Goal: Task Accomplishment & Management: Manage account settings

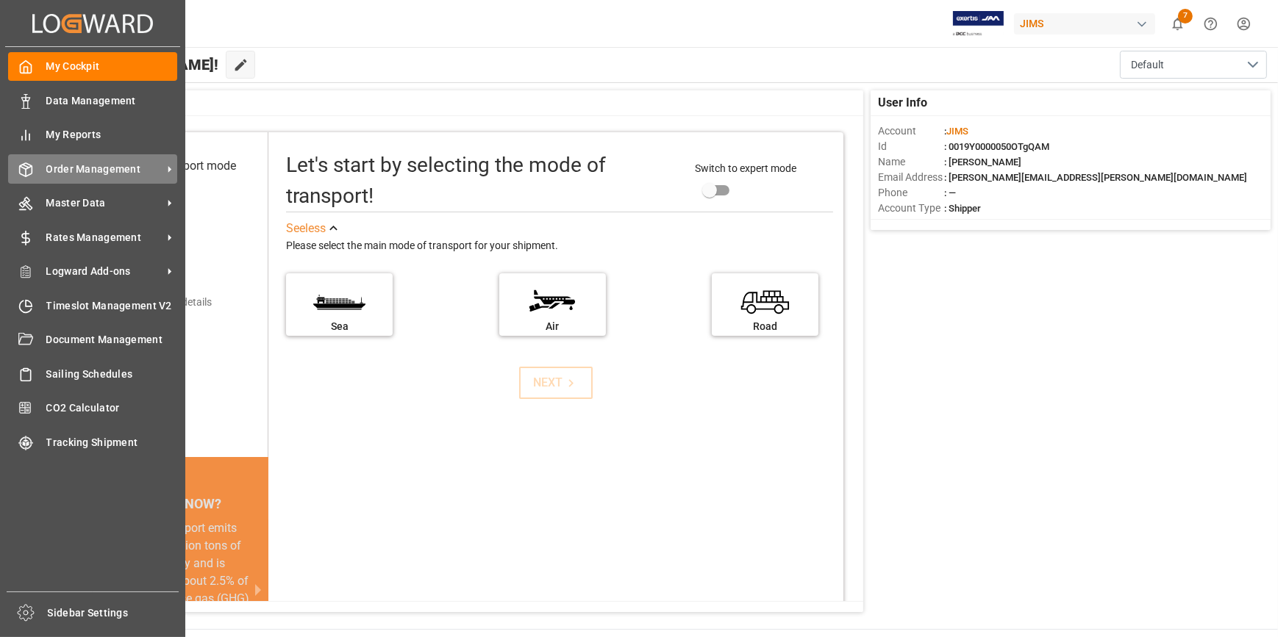
click at [69, 175] on span "Order Management" at bounding box center [104, 169] width 116 height 15
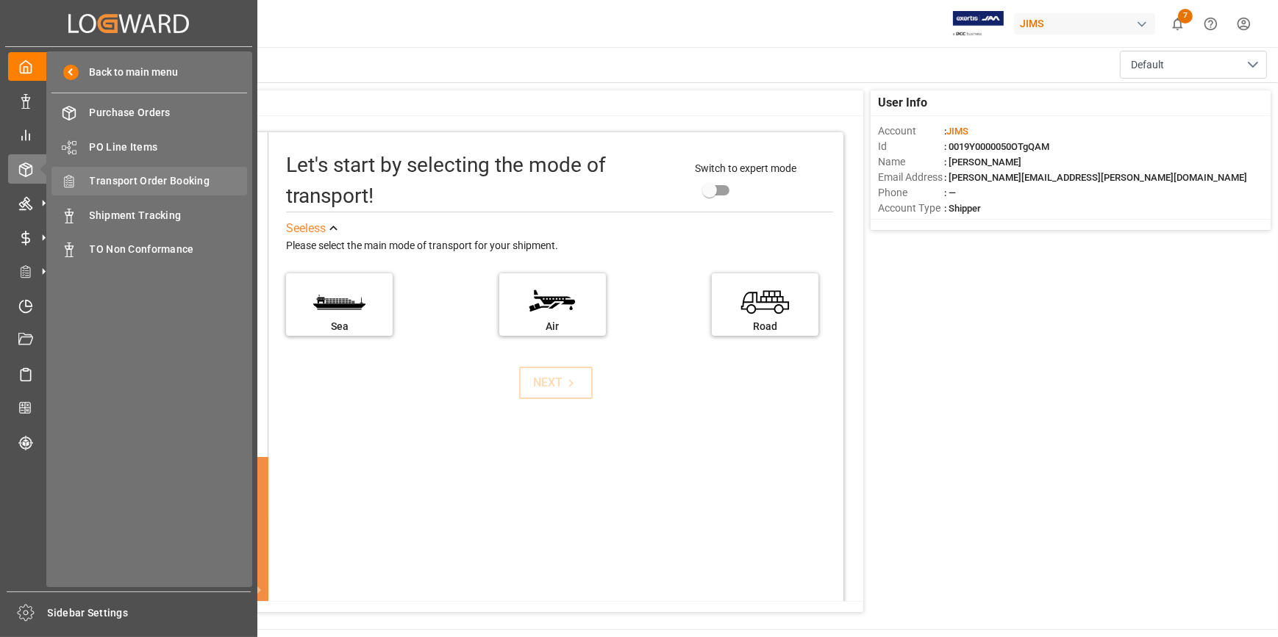
click at [138, 183] on span "Transport Order Booking" at bounding box center [169, 180] width 158 height 15
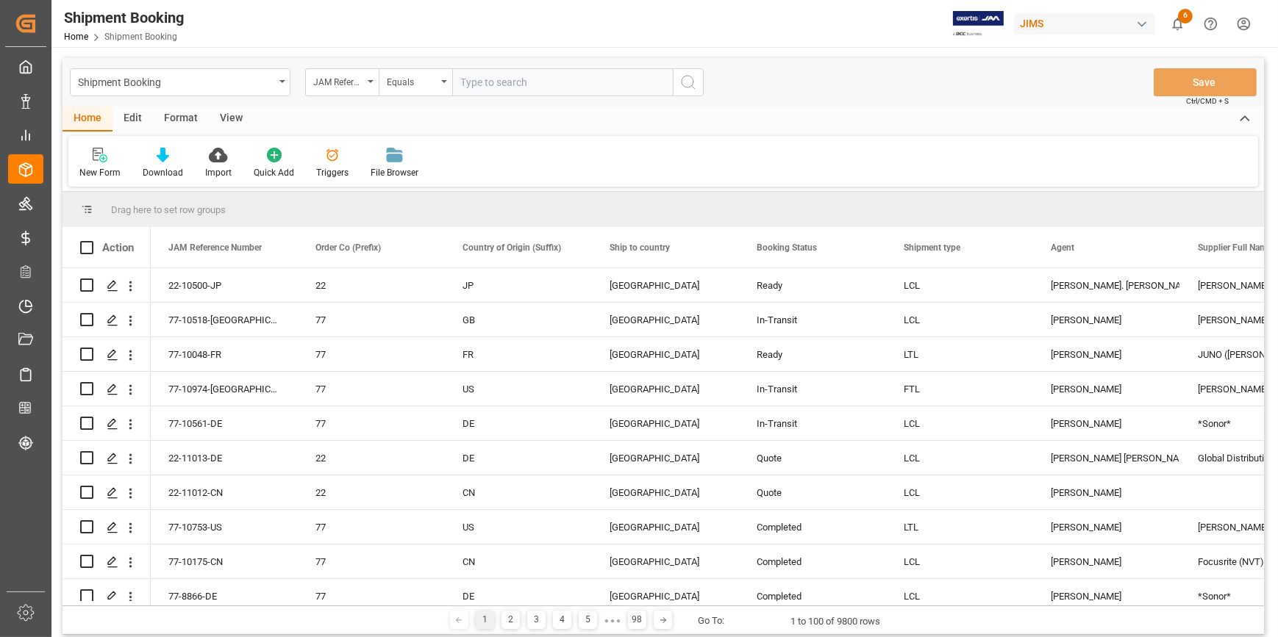
click at [486, 82] on input "text" at bounding box center [562, 82] width 221 height 28
type input "22-10728-CN"
click at [684, 90] on icon "search button" at bounding box center [688, 83] width 18 height 18
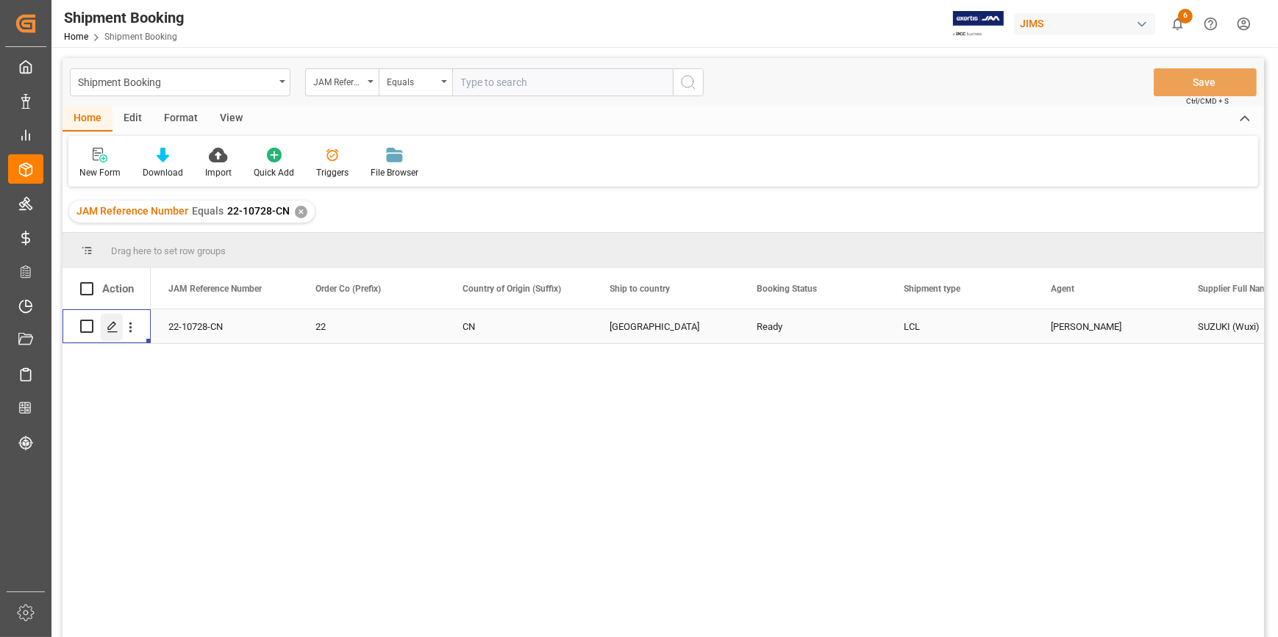
click at [109, 323] on icon "Press SPACE to select this row." at bounding box center [113, 327] width 12 height 12
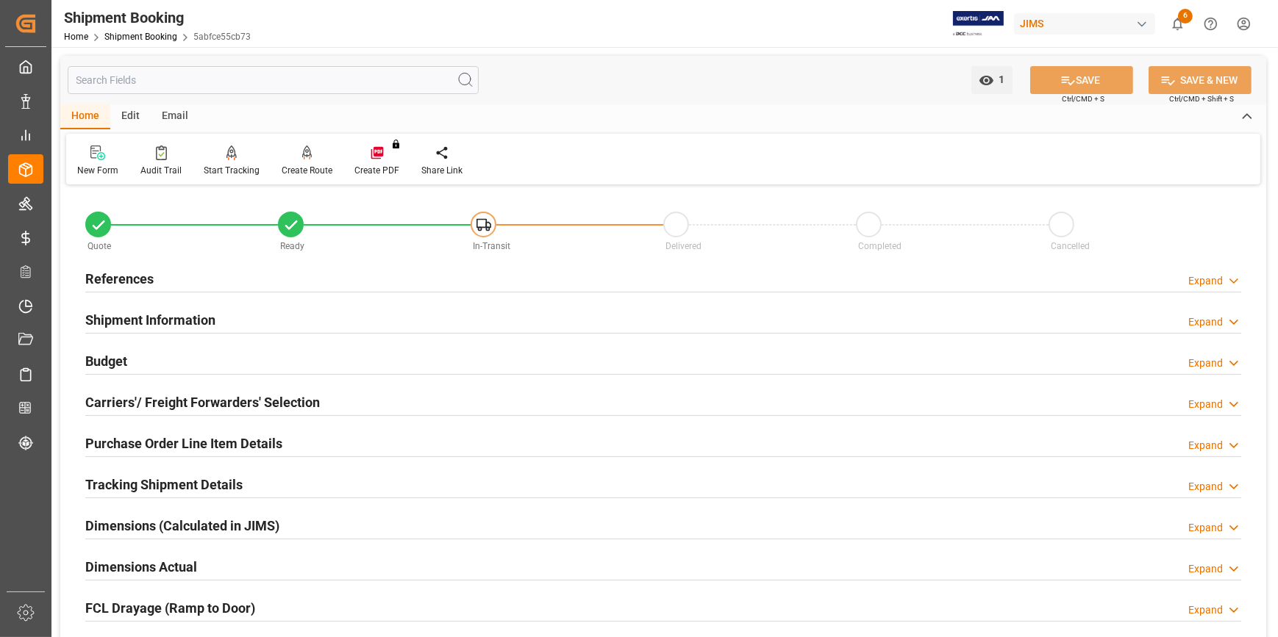
type input "1069.77"
type input "671.005"
type input "500"
type input "13420.1"
click at [96, 362] on h2 "Budget" at bounding box center [106, 361] width 42 height 20
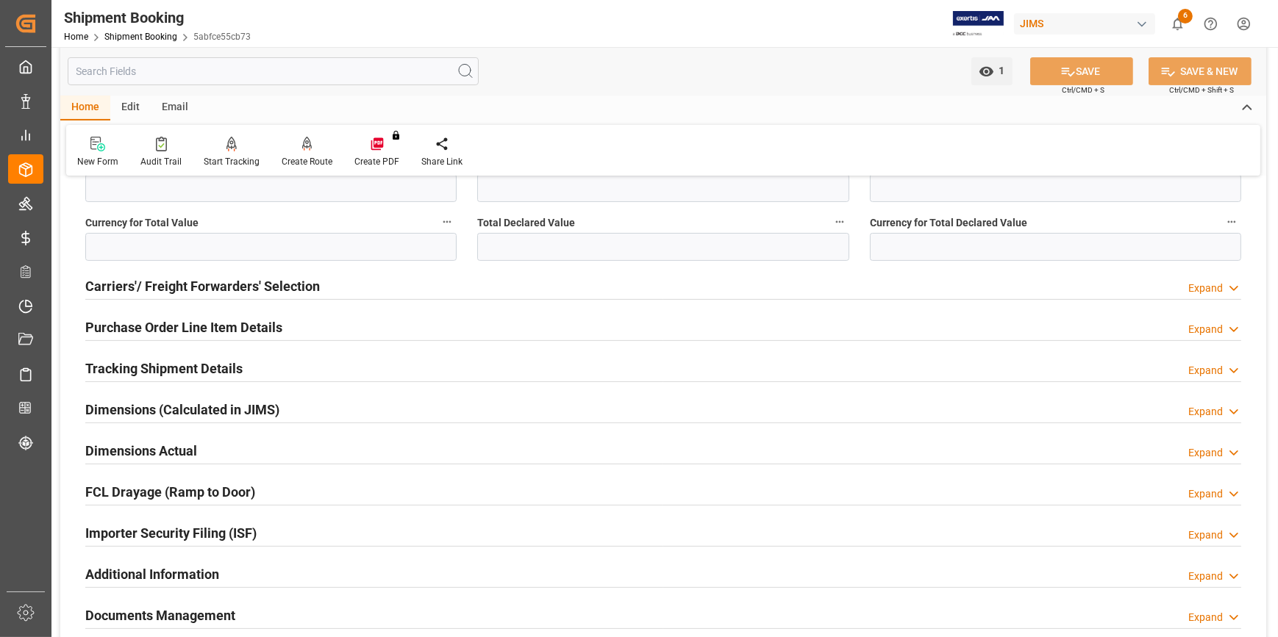
scroll to position [468, 0]
click at [169, 296] on h2 "Carriers'/ Freight Forwarders' Selection" at bounding box center [202, 288] width 234 height 20
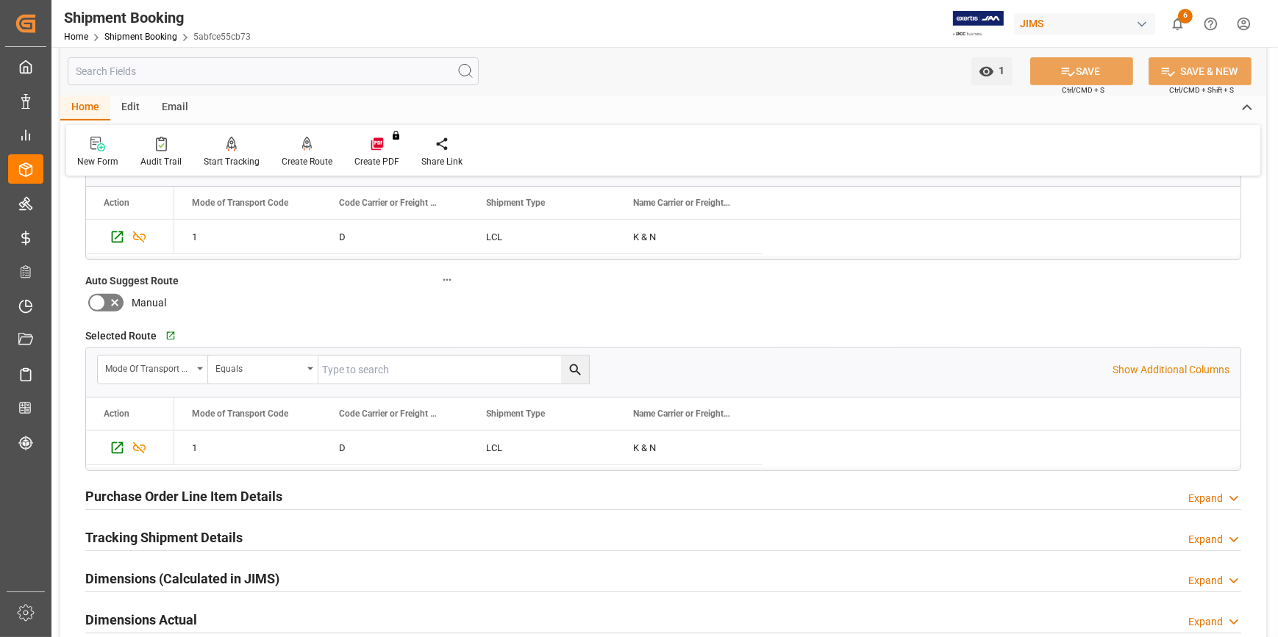
scroll to position [668, 0]
click at [176, 495] on h2 "Purchase Order Line Item Details" at bounding box center [183, 496] width 197 height 20
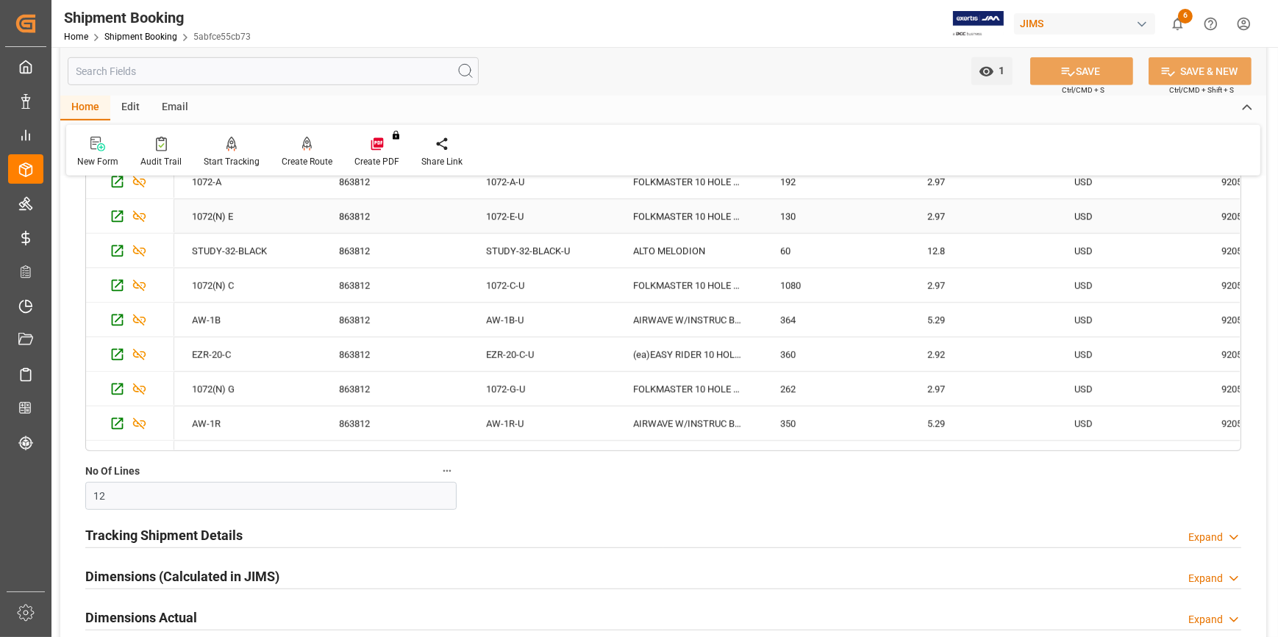
scroll to position [1136, 0]
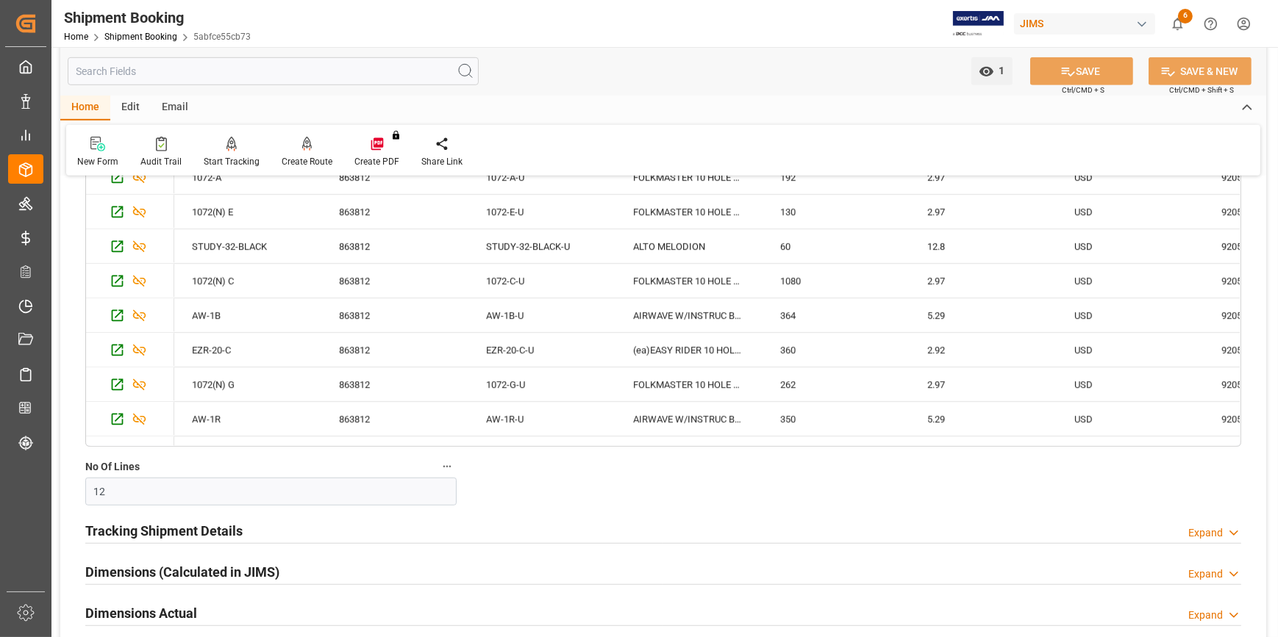
click at [154, 521] on h2 "Tracking Shipment Details" at bounding box center [163, 531] width 157 height 20
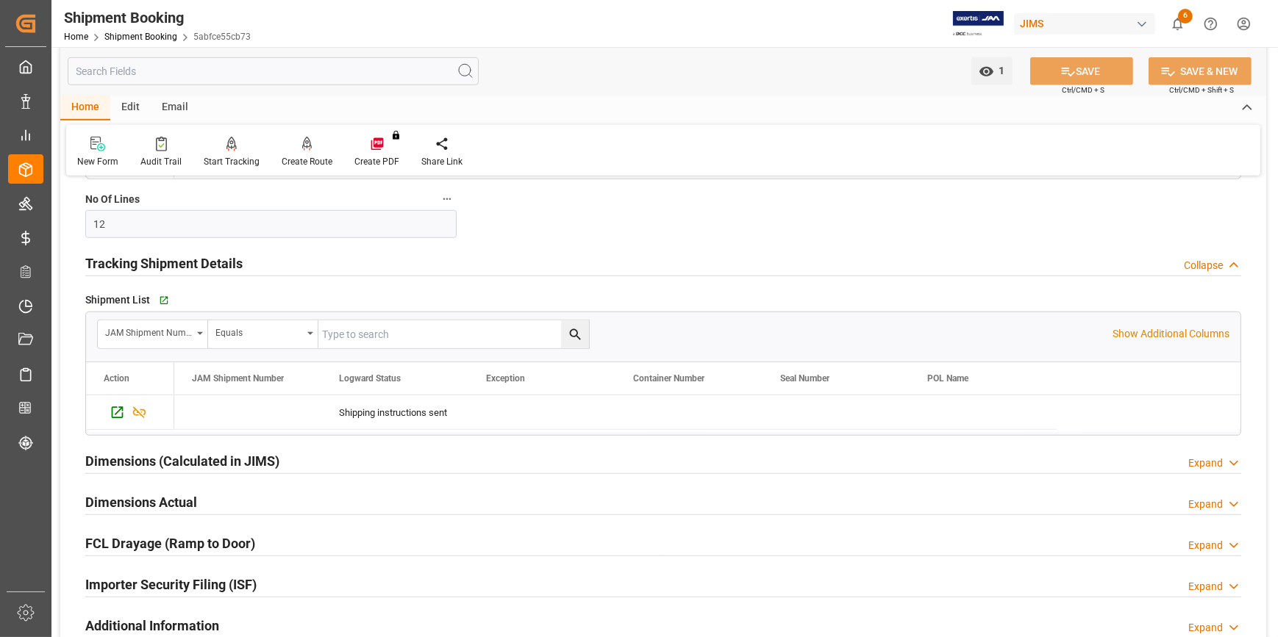
scroll to position [1536, 0]
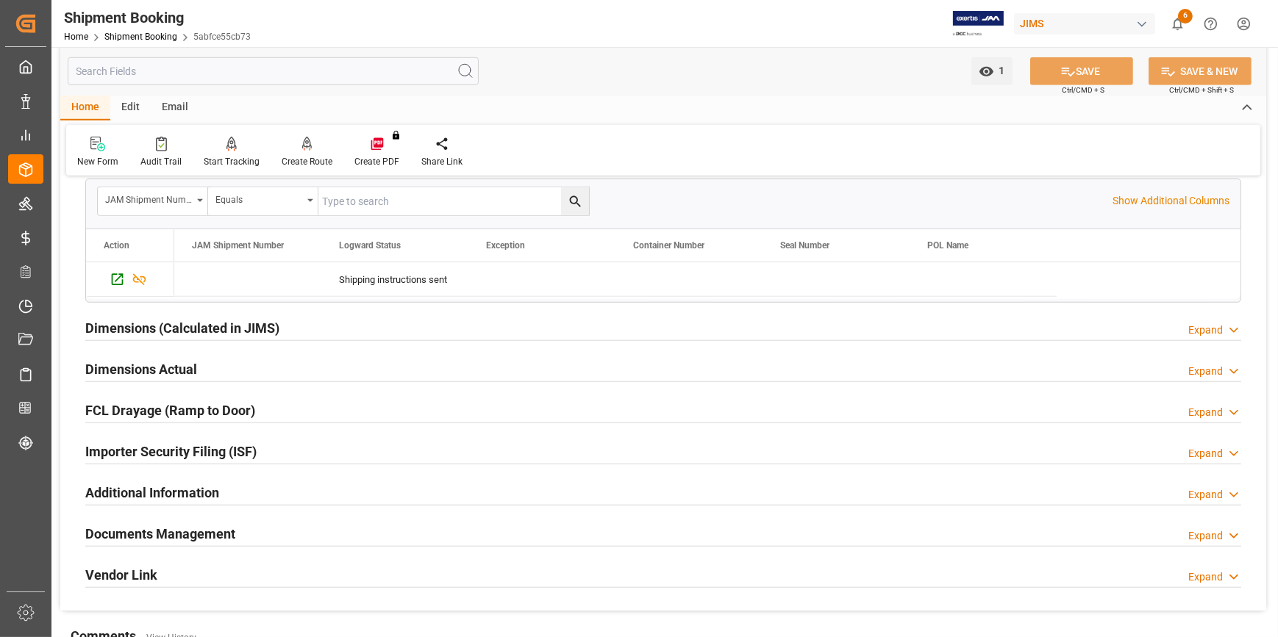
click at [136, 490] on h2 "Additional Information" at bounding box center [152, 493] width 134 height 20
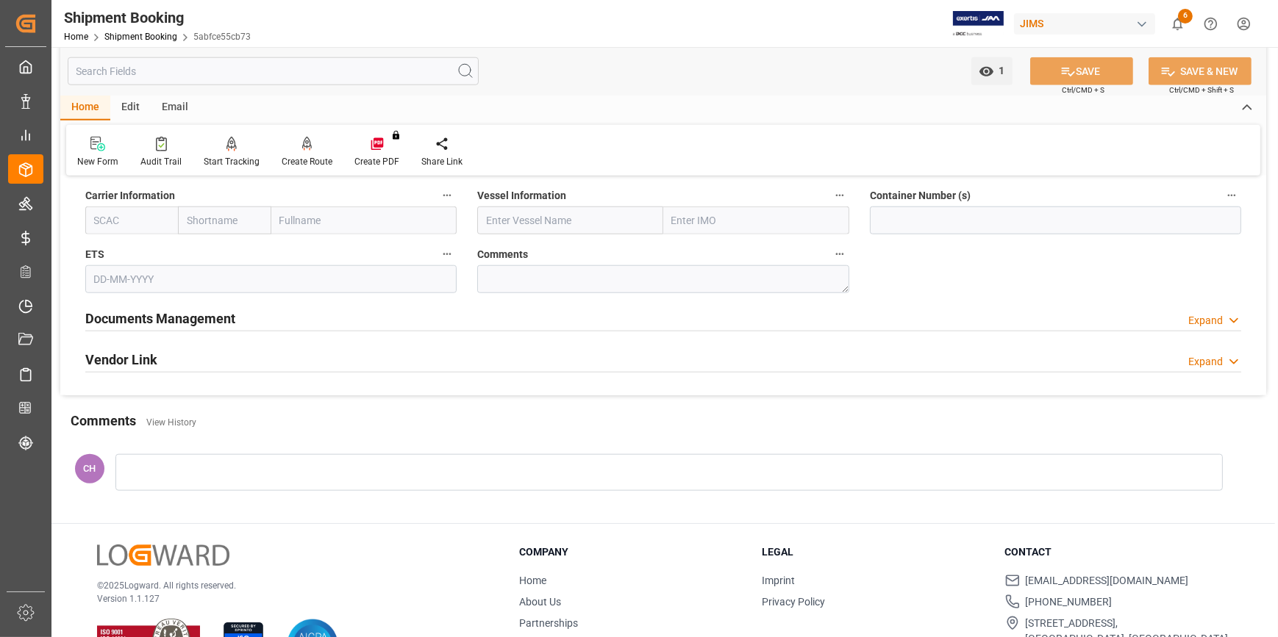
scroll to position [1871, 0]
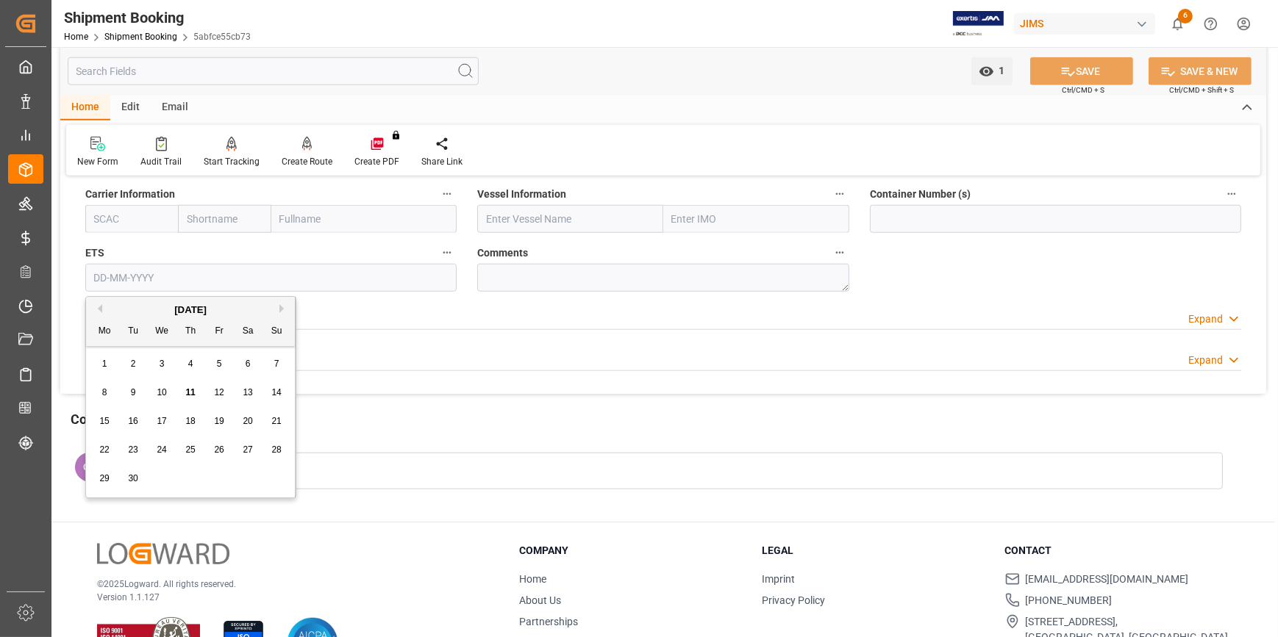
click at [100, 282] on input "text" at bounding box center [270, 278] width 371 height 28
click at [137, 476] on span "30" at bounding box center [133, 478] width 10 height 10
type input "30-09-2025"
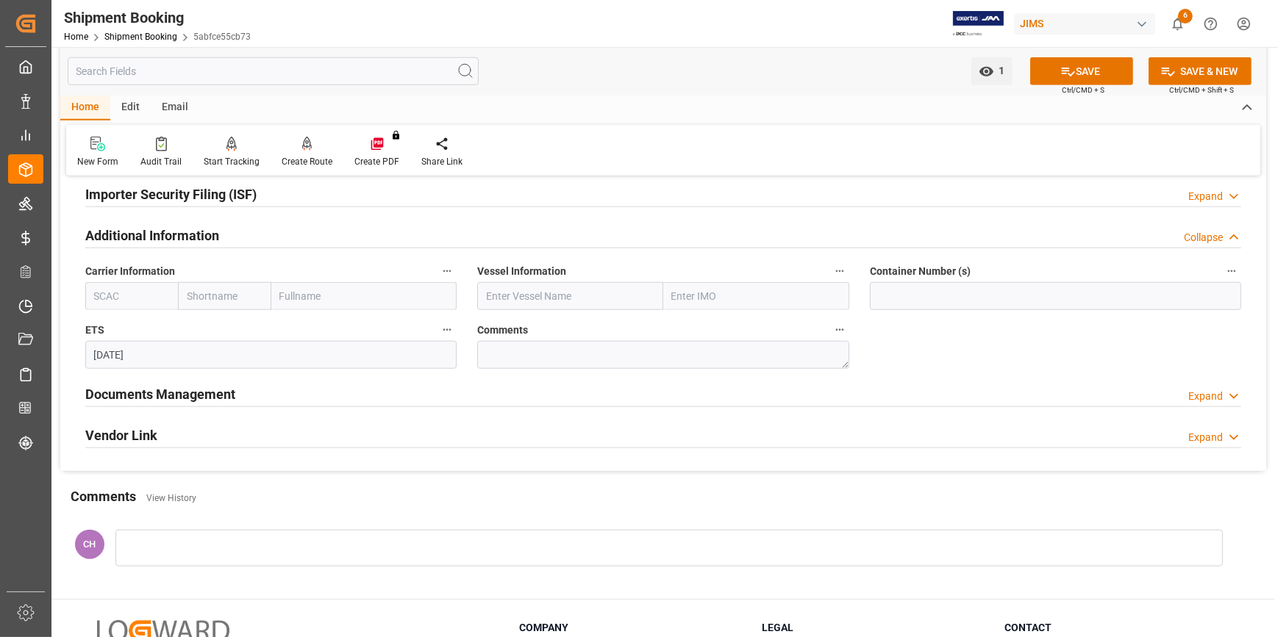
scroll to position [1670, 0]
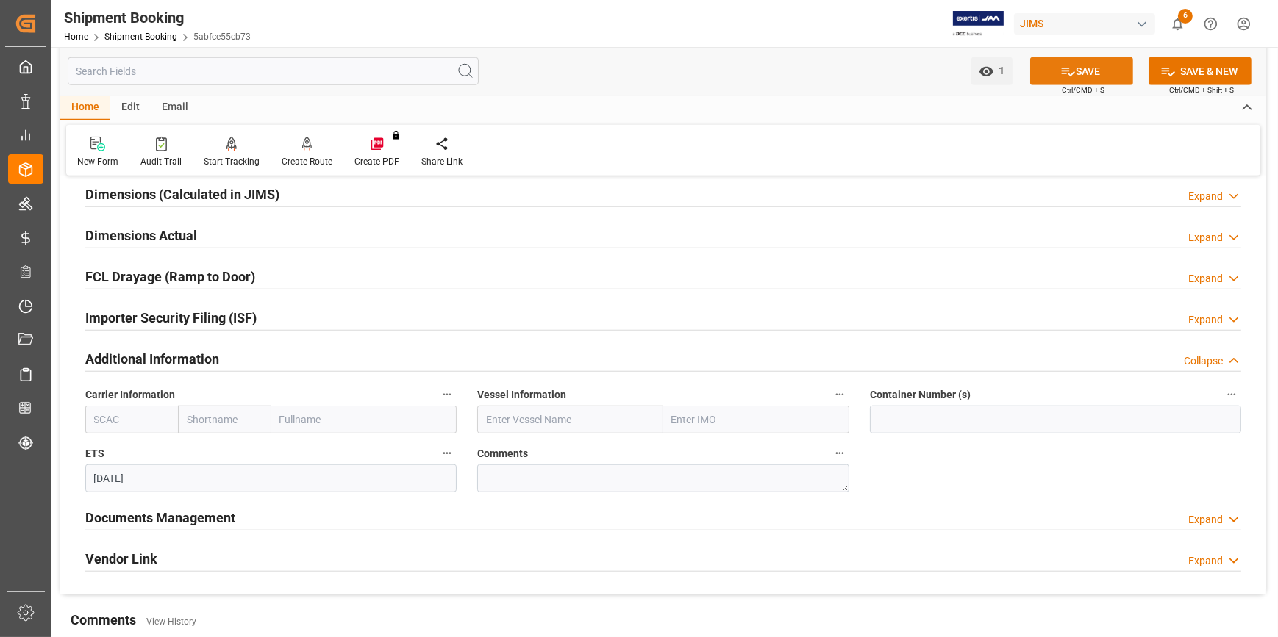
click at [1077, 71] on button "SAVE" at bounding box center [1081, 71] width 103 height 28
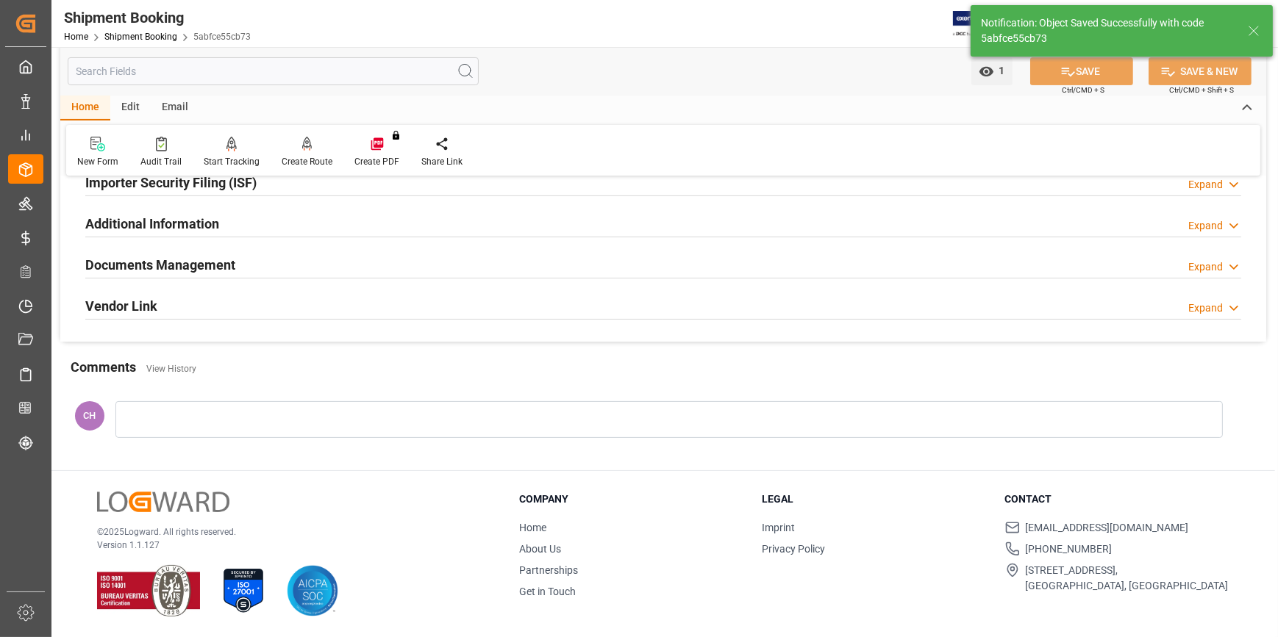
scroll to position [0, 0]
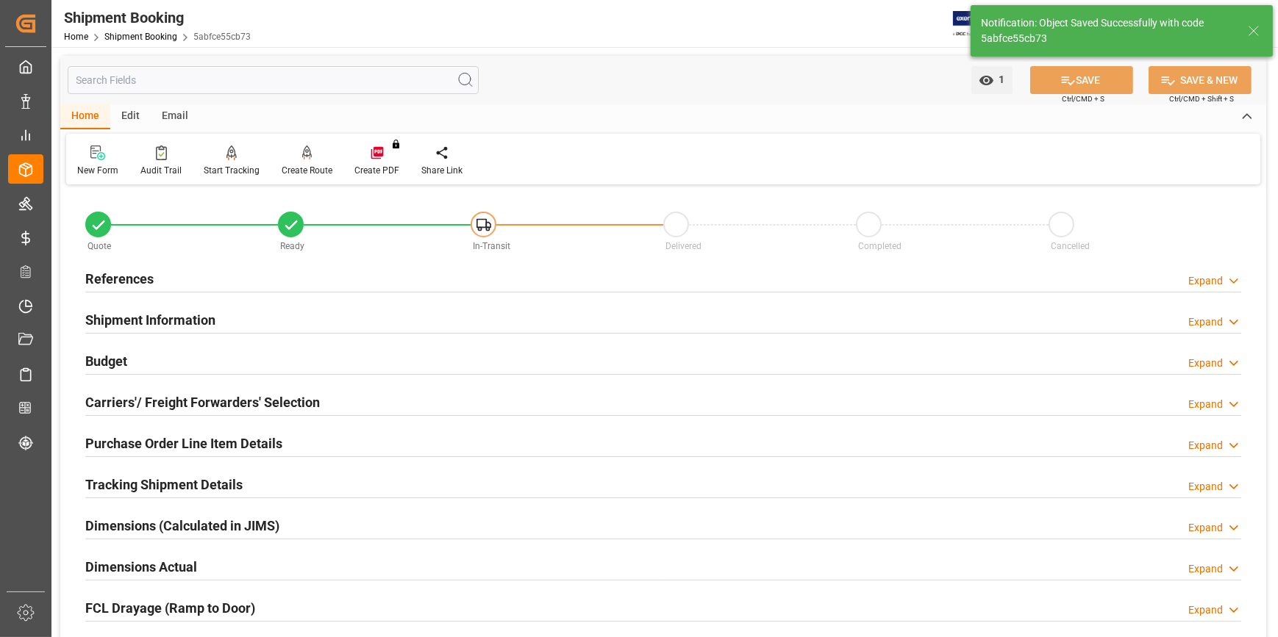
click at [158, 327] on h2 "Shipment Information" at bounding box center [150, 320] width 130 height 20
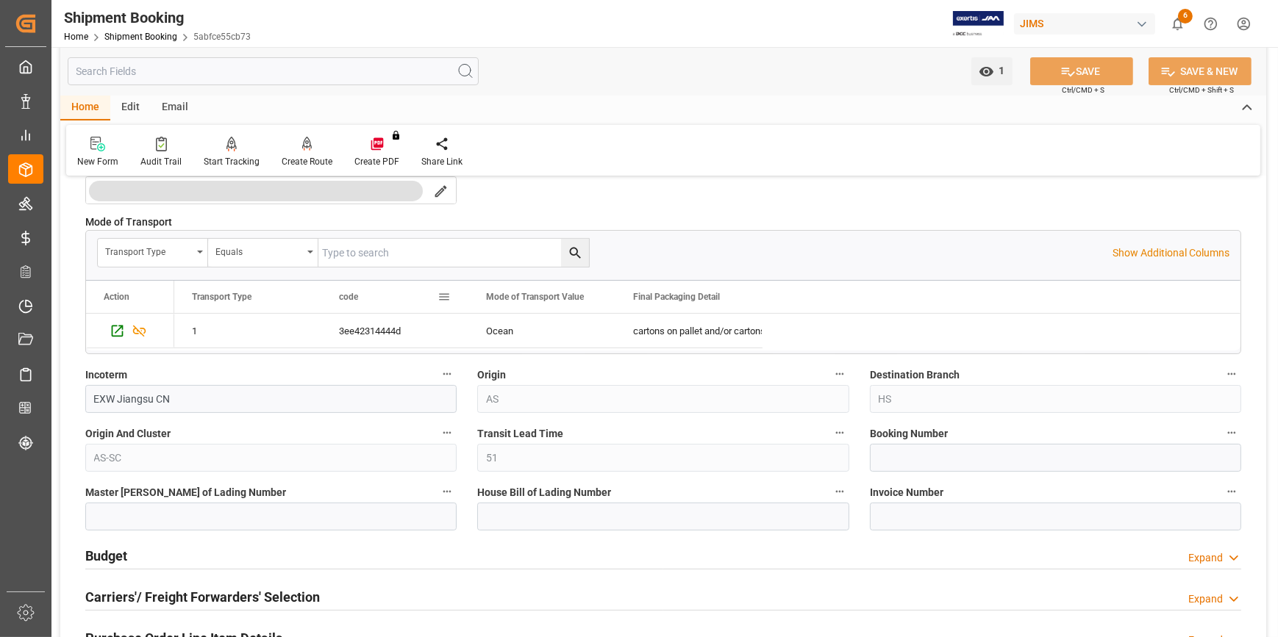
scroll to position [401, 0]
click at [886, 448] on input at bounding box center [1055, 457] width 371 height 28
paste input "1069270719"
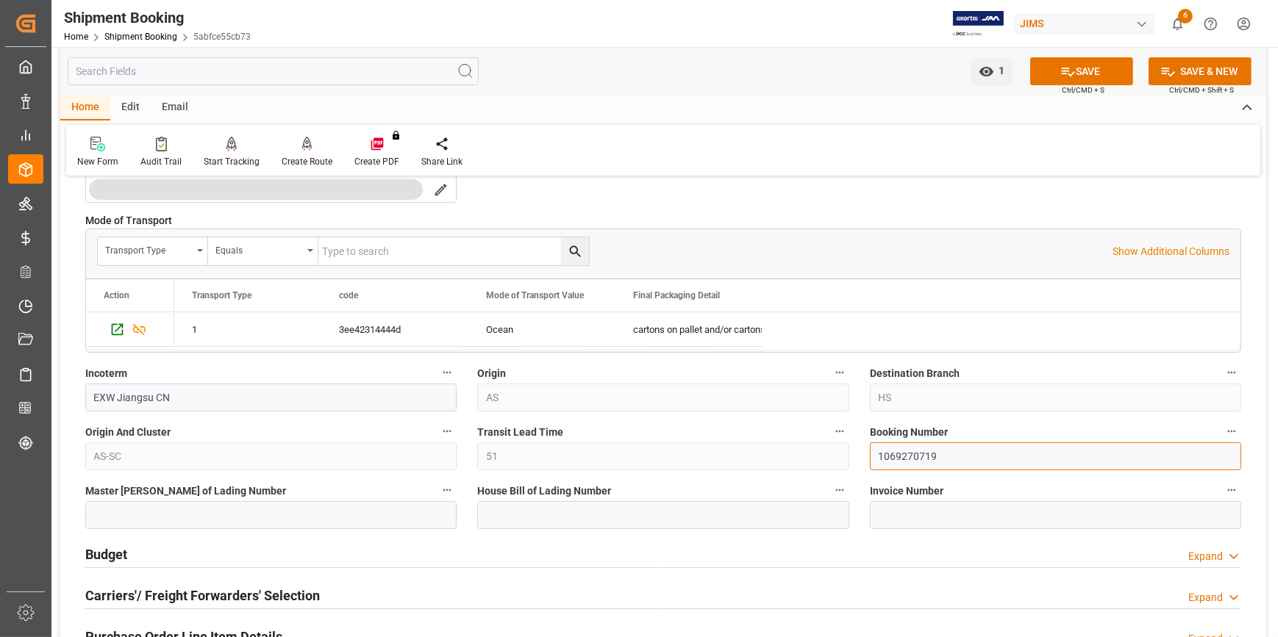
click at [881, 454] on input "1069270719" at bounding box center [1055, 457] width 371 height 28
click at [878, 457] on input "1069270719" at bounding box center [1055, 457] width 371 height 28
type input "1069270719"
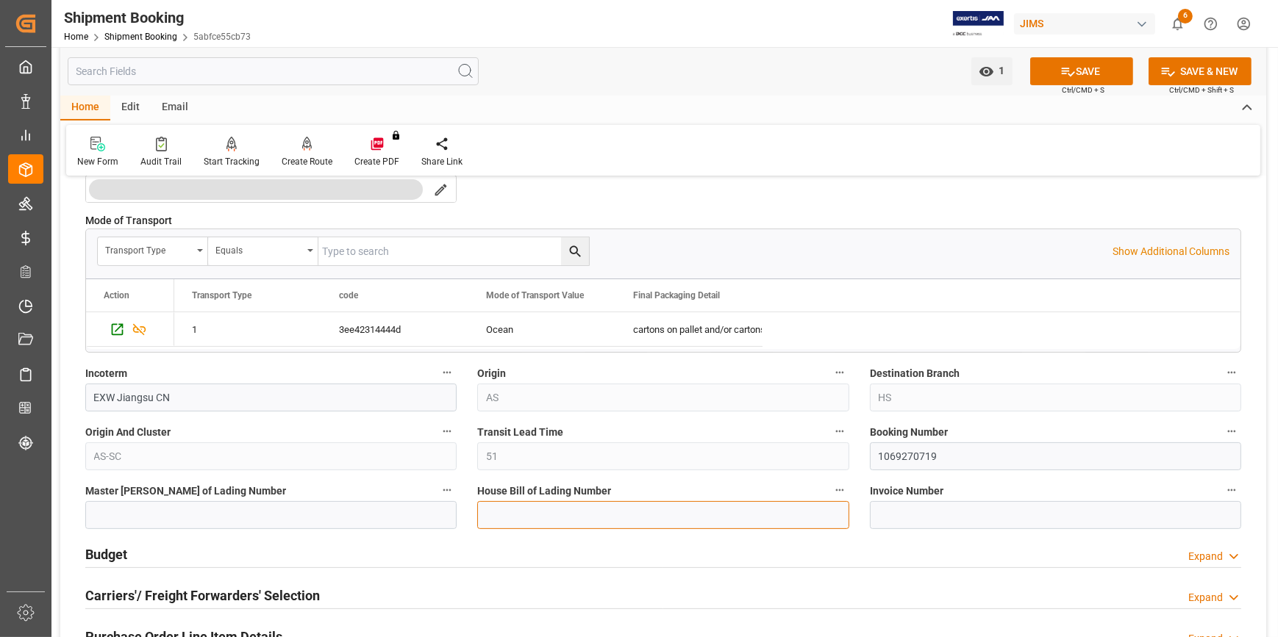
click at [539, 508] on input at bounding box center [662, 515] width 371 height 28
type input "b"
paste input "1069270719"
type input "BANQ1069270719"
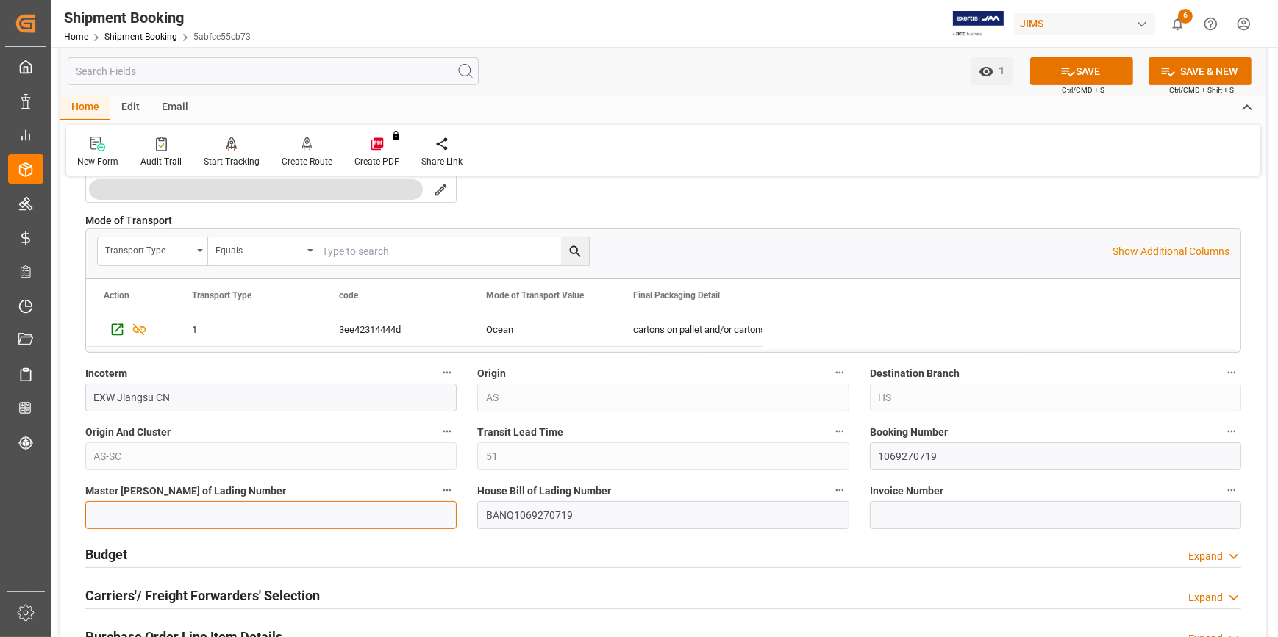
click at [345, 518] on input at bounding box center [270, 515] width 371 height 28
paste input "1069270719"
type input "1069270719"
click at [1084, 78] on button "SAVE" at bounding box center [1081, 71] width 103 height 28
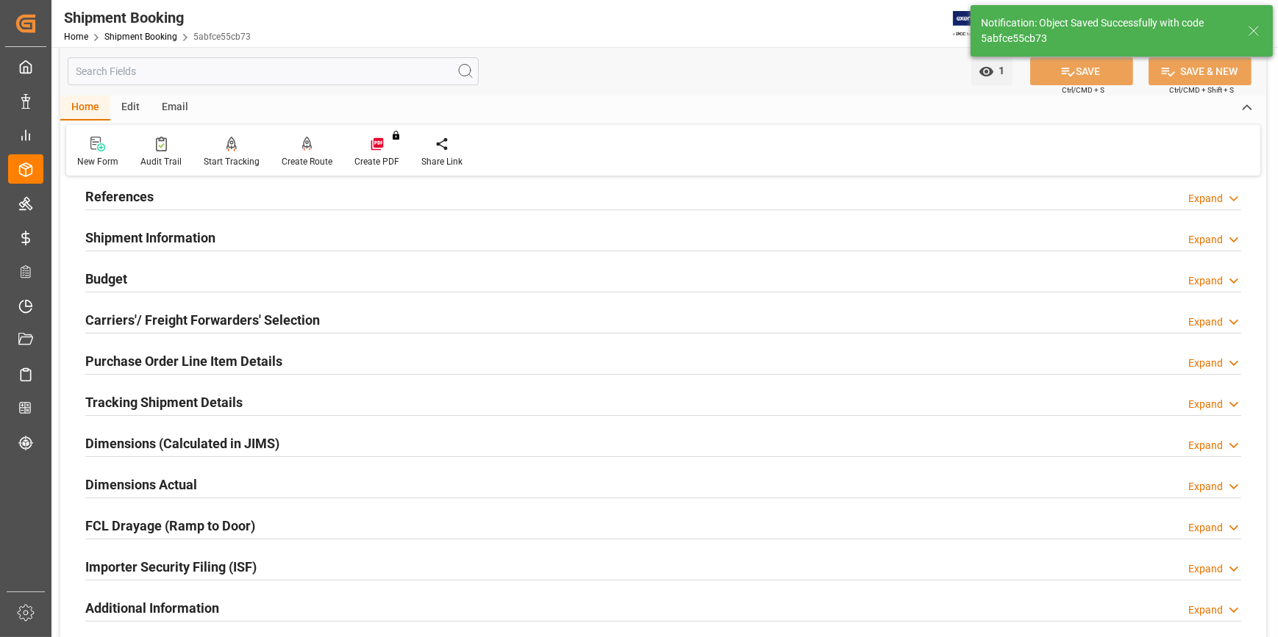
scroll to position [72, 0]
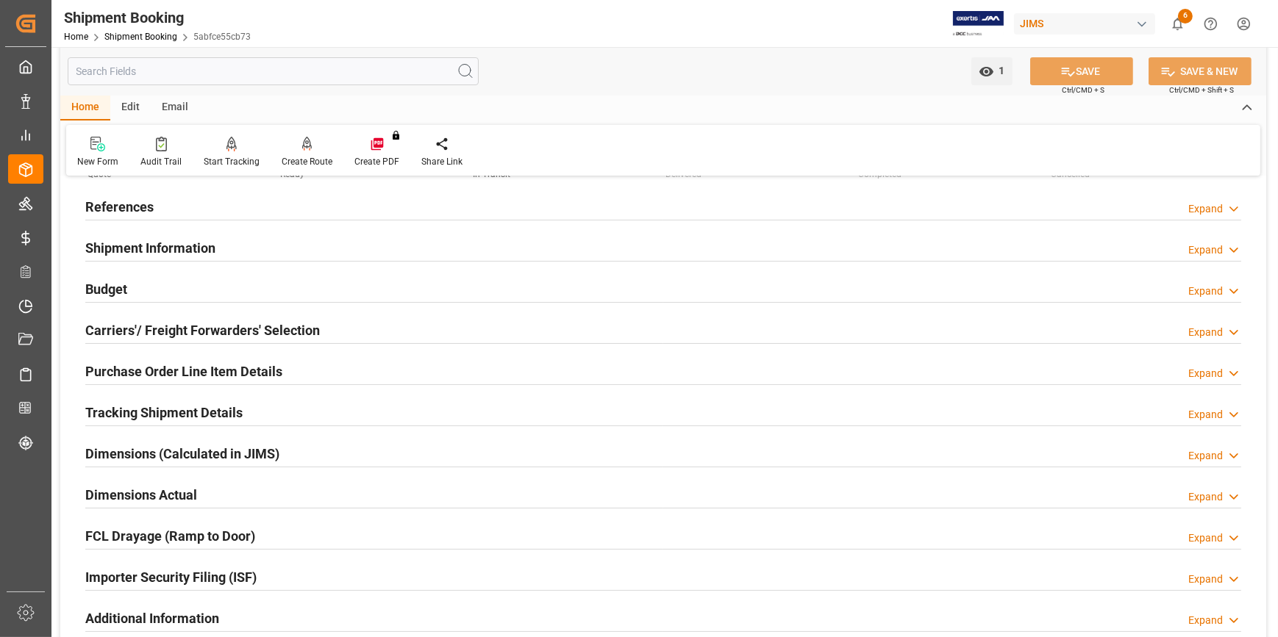
click at [166, 408] on h2 "Tracking Shipment Details" at bounding box center [163, 413] width 157 height 20
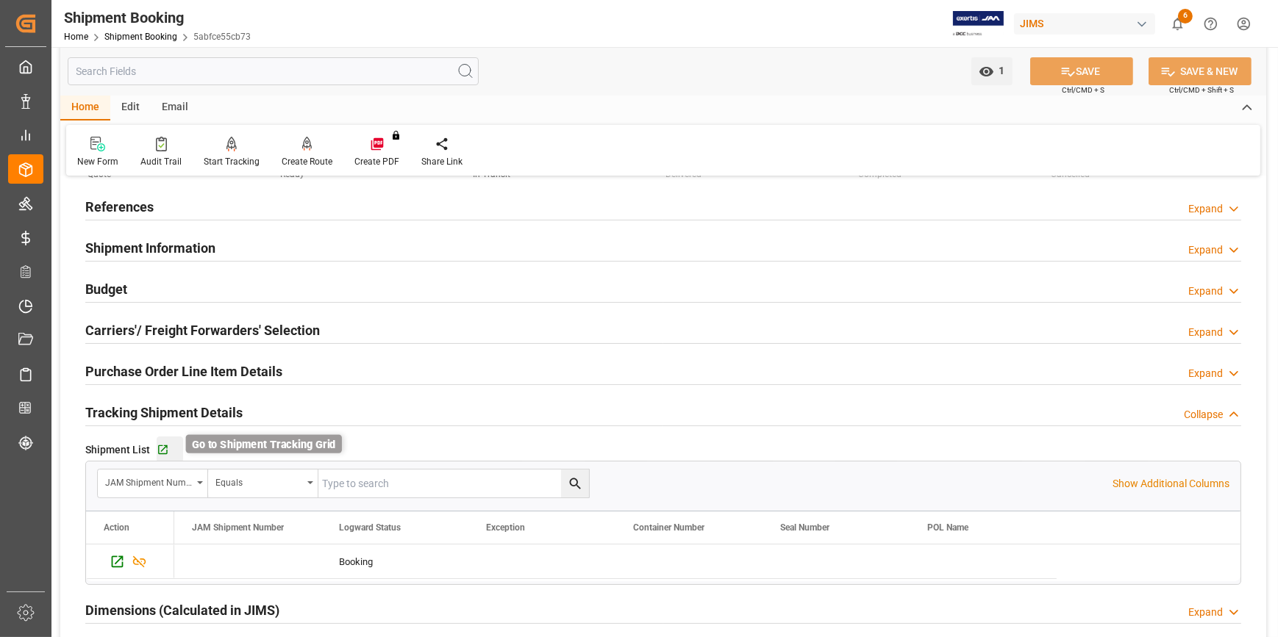
click at [160, 446] on icon "button" at bounding box center [163, 450] width 12 height 12
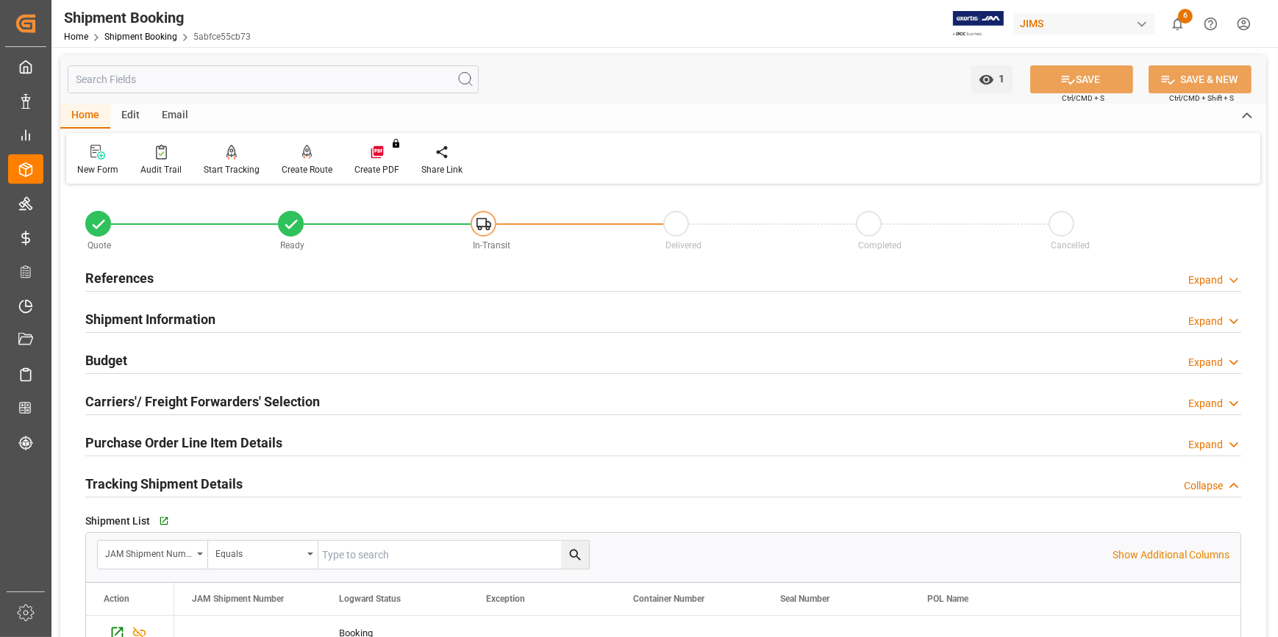
scroll to position [0, 0]
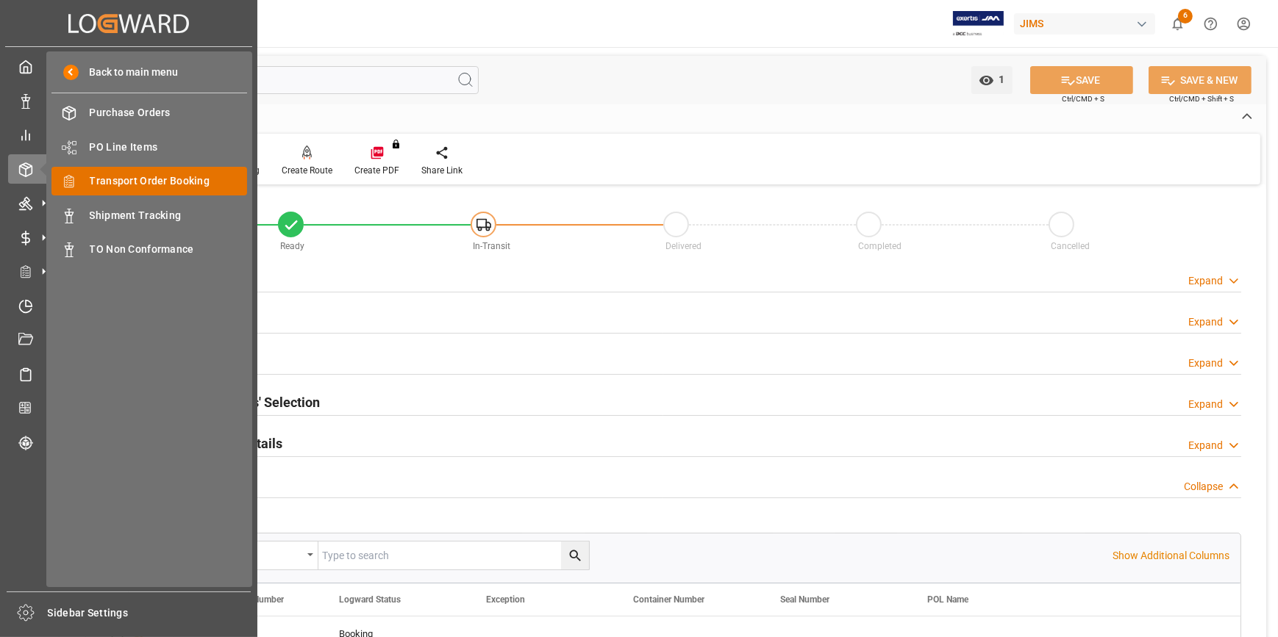
click at [138, 175] on span "Transport Order Booking" at bounding box center [169, 180] width 158 height 15
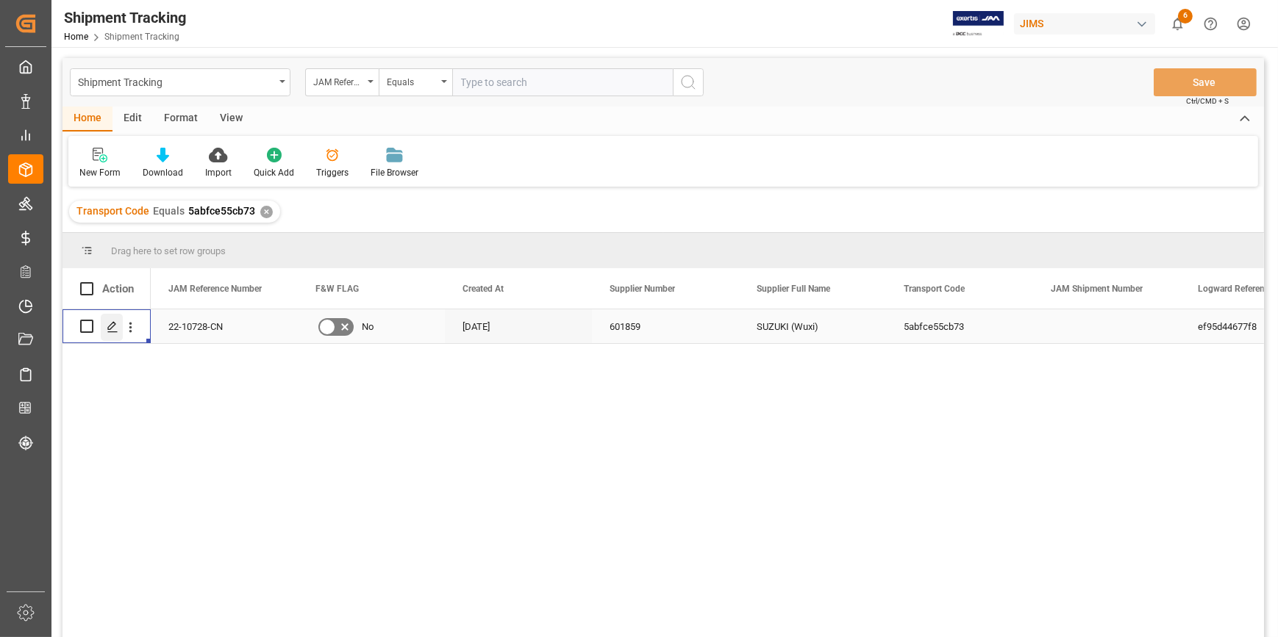
click at [114, 323] on polygon "Press SPACE to select this row." at bounding box center [111, 325] width 7 height 7
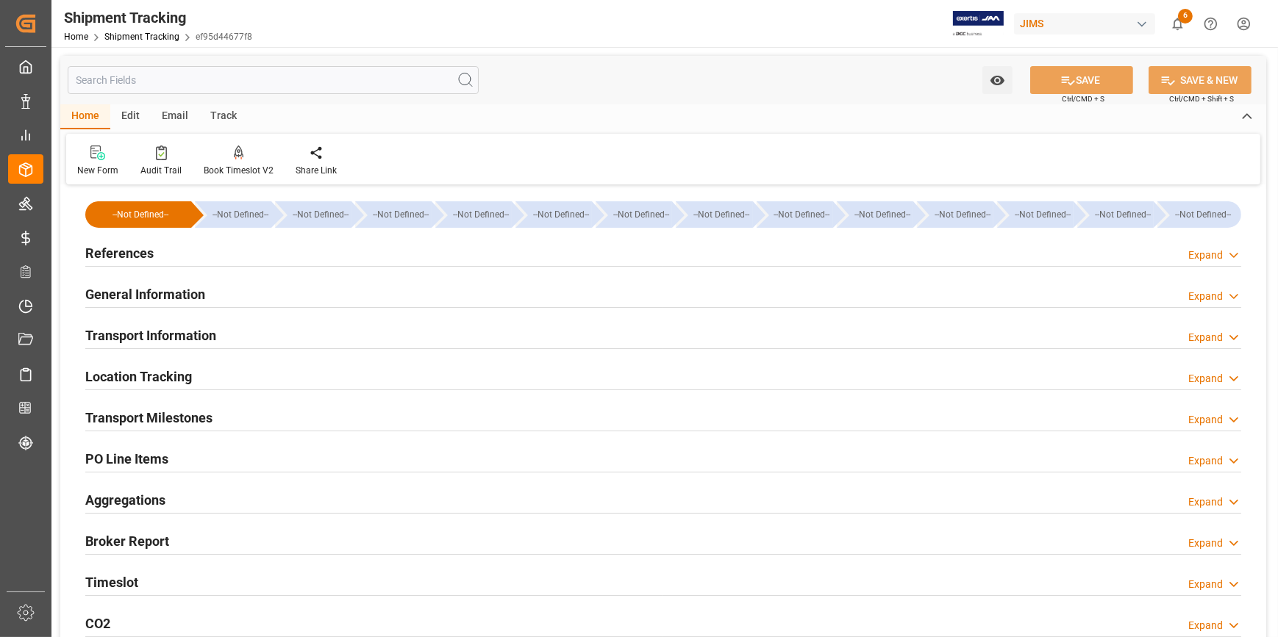
click at [142, 419] on h2 "Transport Milestones" at bounding box center [148, 418] width 127 height 20
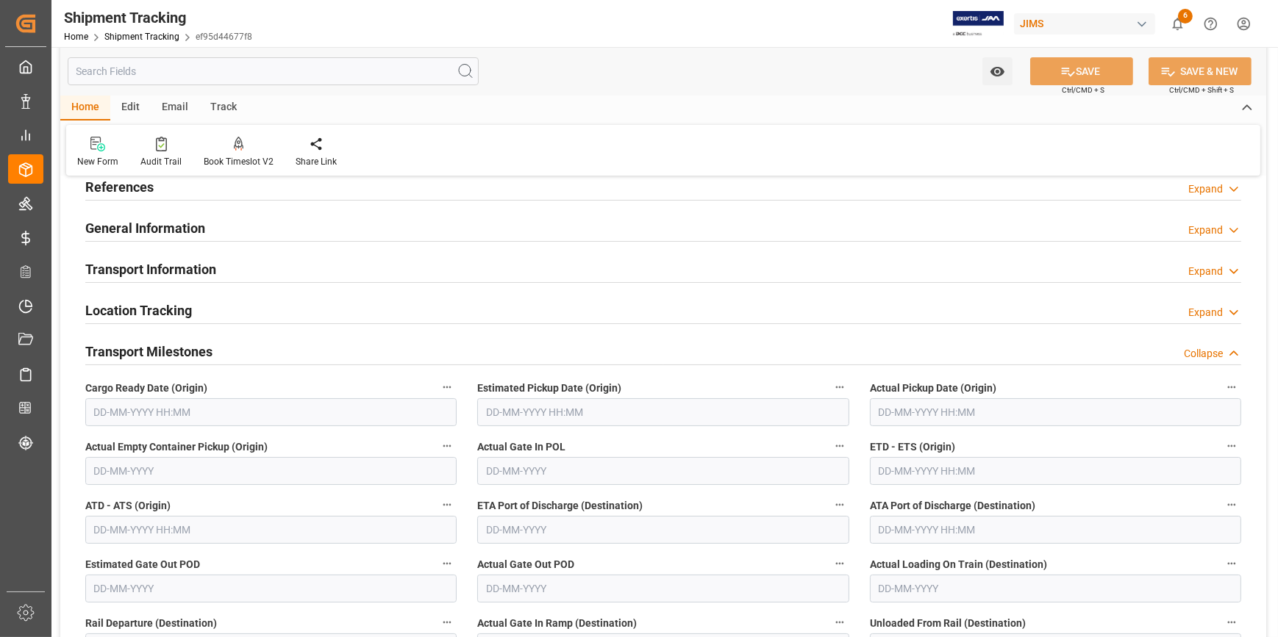
scroll to position [66, 0]
click at [532, 414] on input "text" at bounding box center [662, 412] width 371 height 28
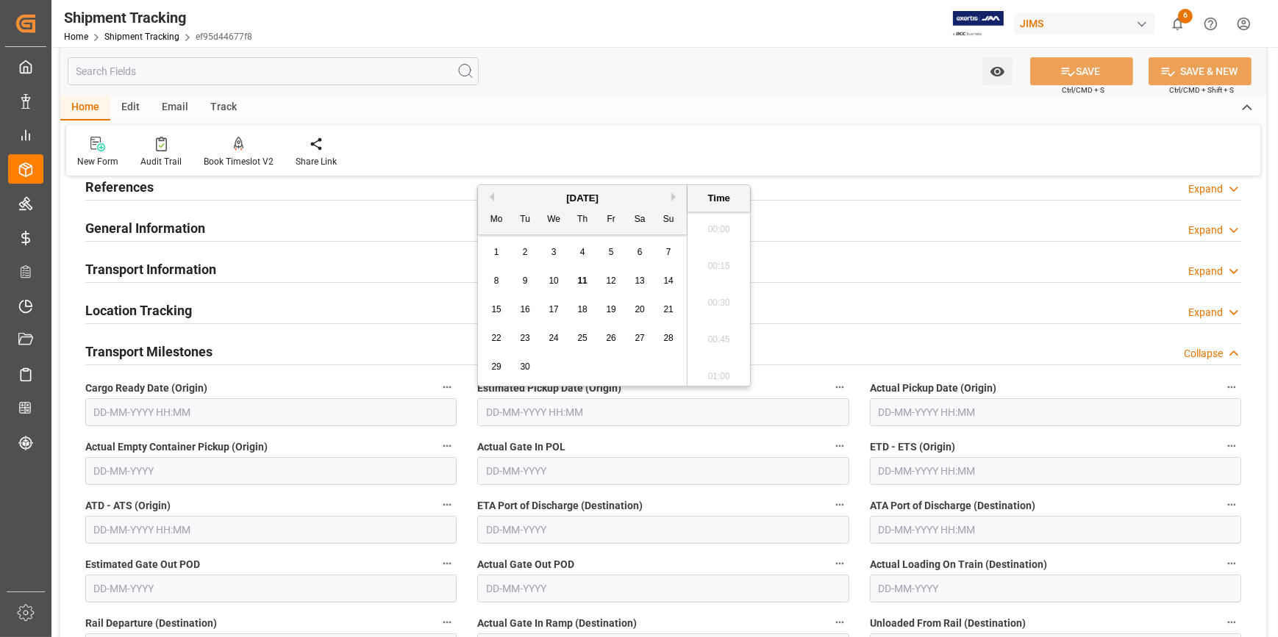
scroll to position [1254, 0]
click at [534, 365] on div "30" at bounding box center [525, 368] width 18 height 18
type input "30-09-2025 00:00"
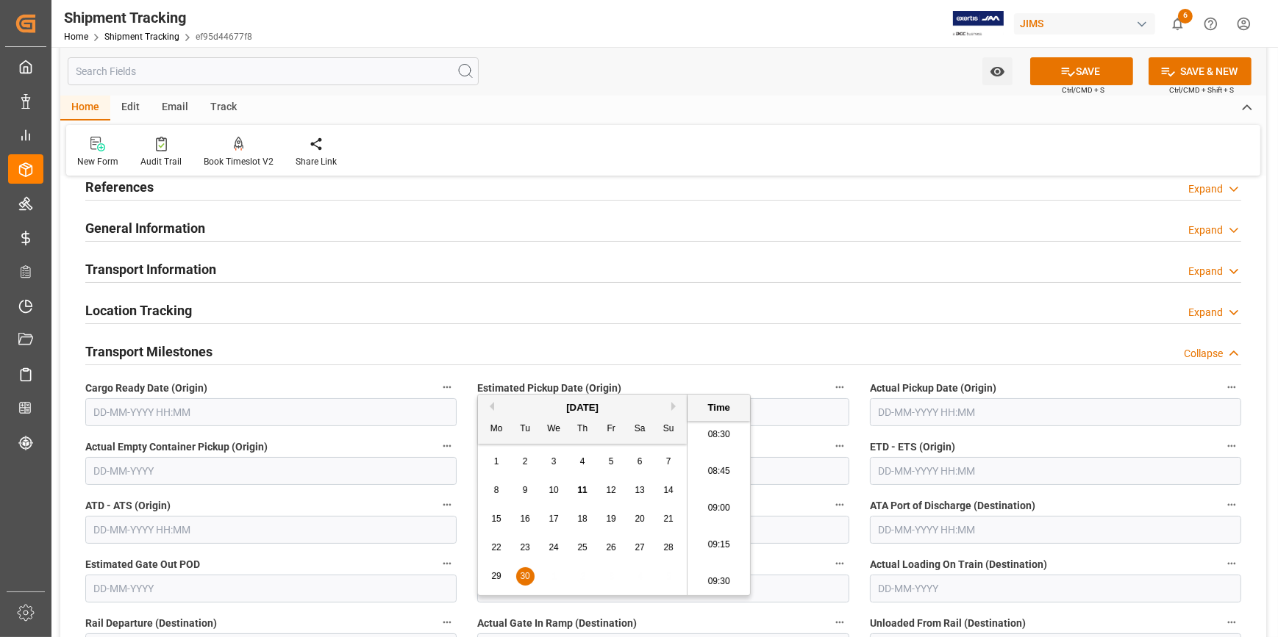
scroll to position [200, 0]
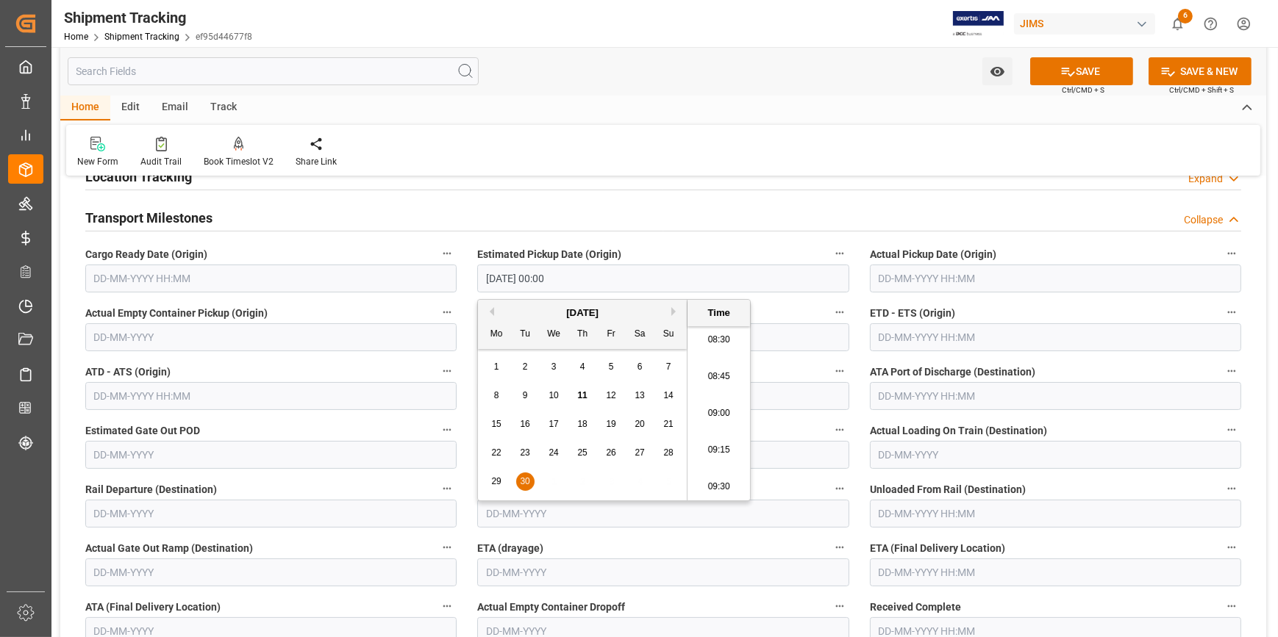
click at [912, 573] on input "text" at bounding box center [1055, 573] width 371 height 28
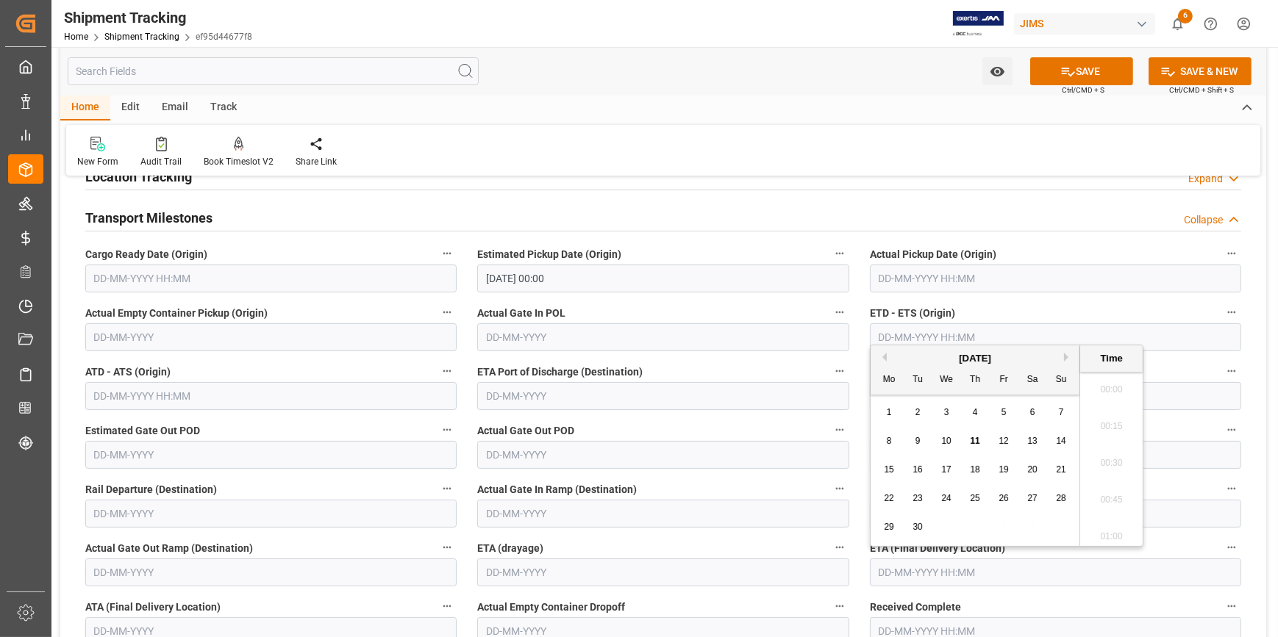
scroll to position [1254, 0]
click at [1064, 353] on button "Next Month" at bounding box center [1068, 357] width 9 height 9
click at [976, 446] on span "6" at bounding box center [975, 441] width 5 height 10
type input "06-11-2025 00:00"
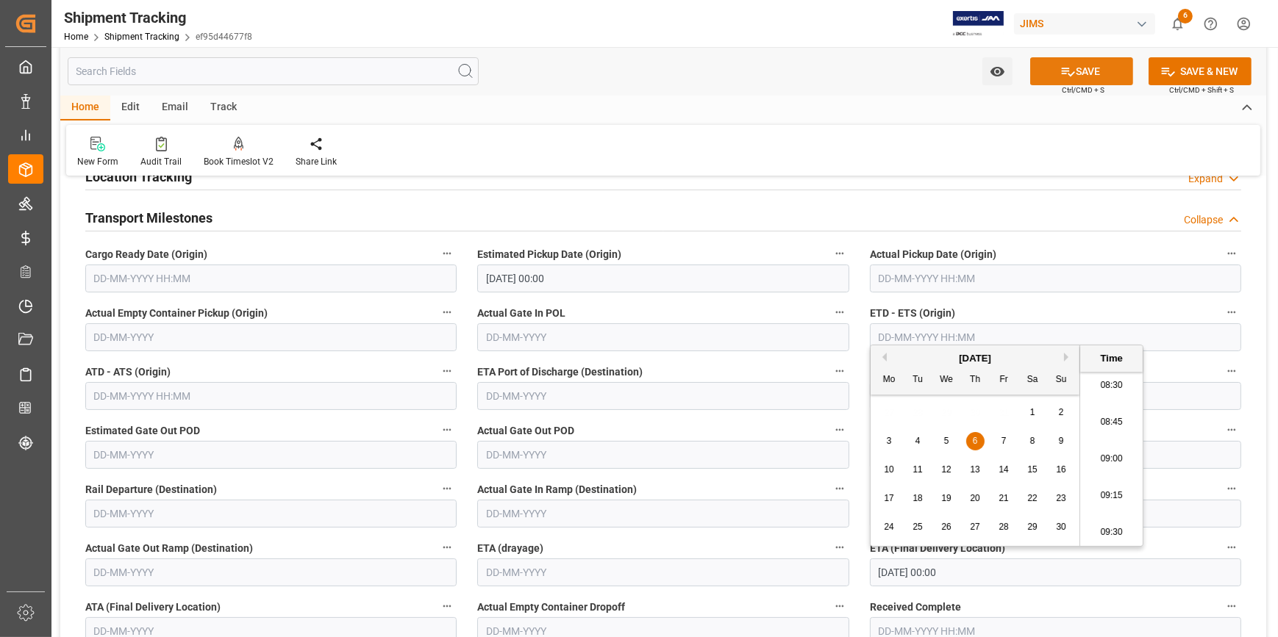
click at [1084, 68] on button "SAVE" at bounding box center [1081, 71] width 103 height 28
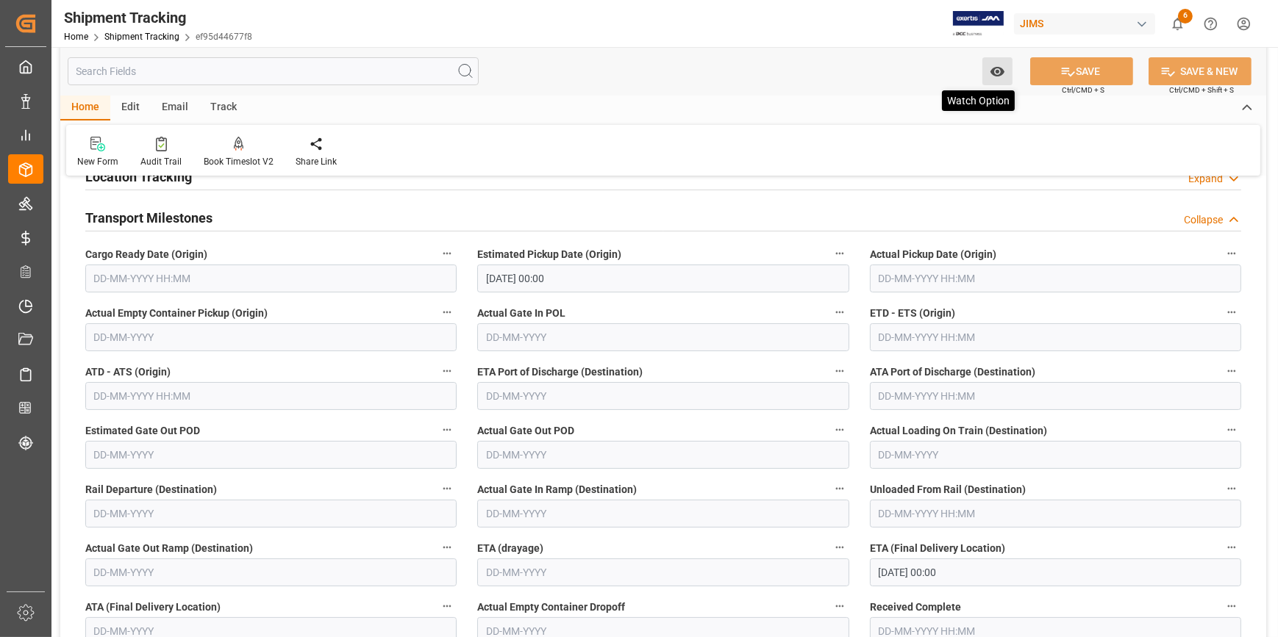
click at [992, 77] on icon "open menu" at bounding box center [996, 71] width 15 height 15
click at [907, 106] on span "Start Watching" at bounding box center [936, 103] width 134 height 15
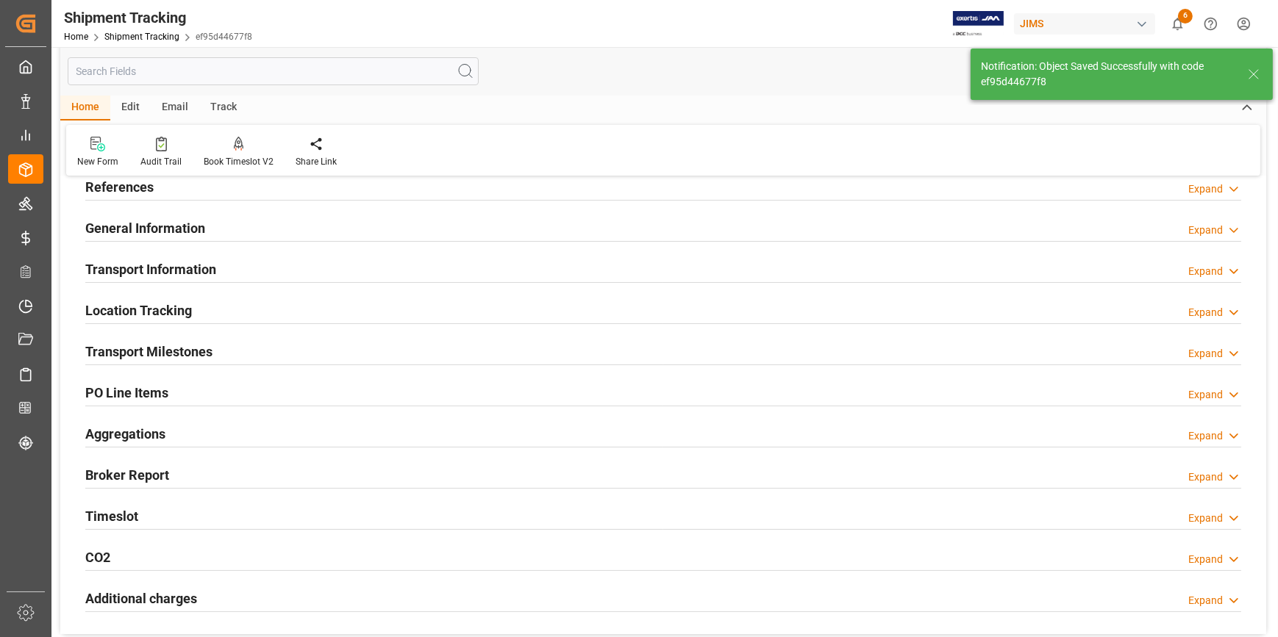
scroll to position [0, 0]
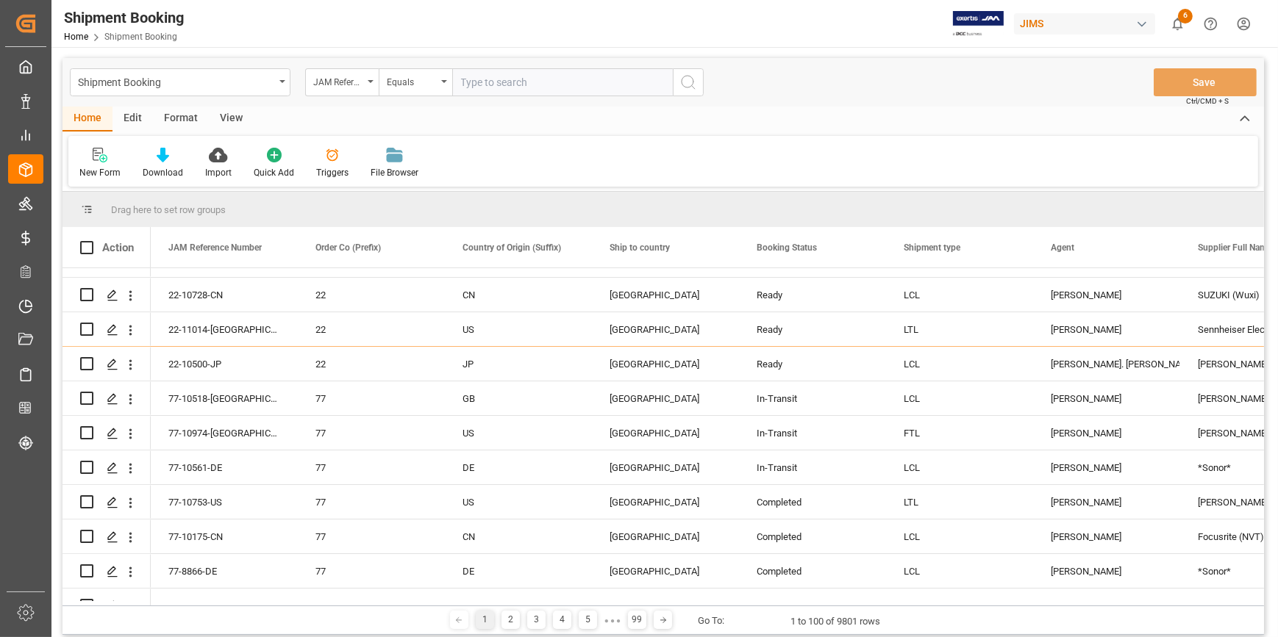
scroll to position [267, 0]
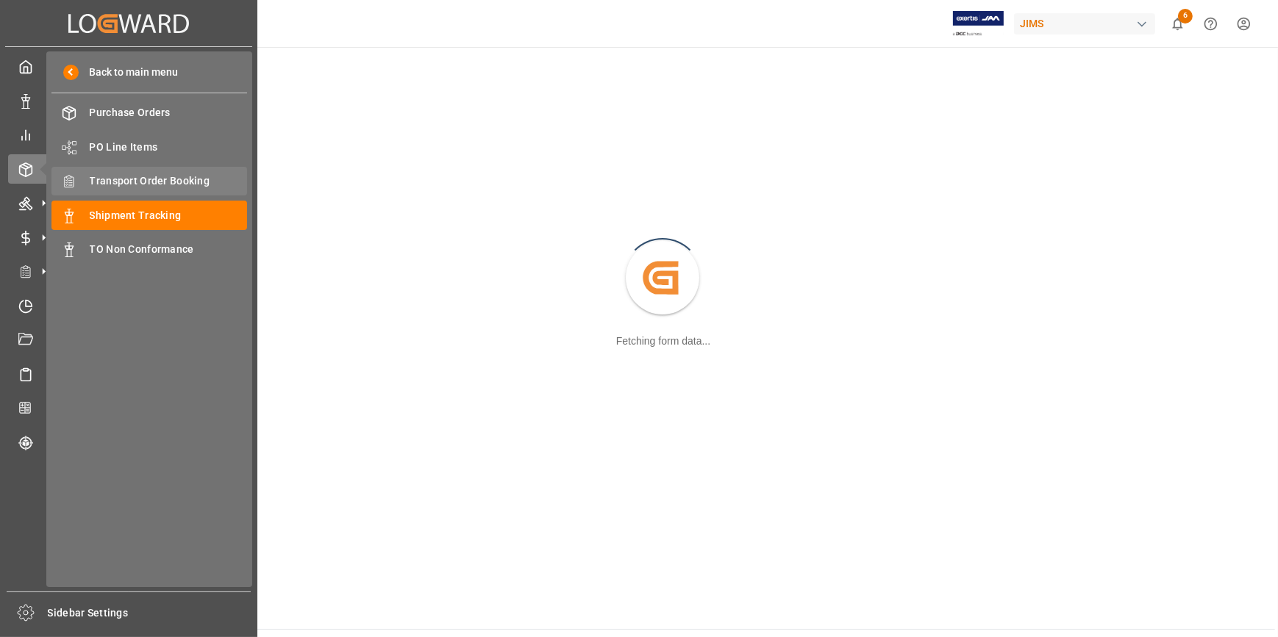
click at [150, 183] on span "Transport Order Booking" at bounding box center [169, 180] width 158 height 15
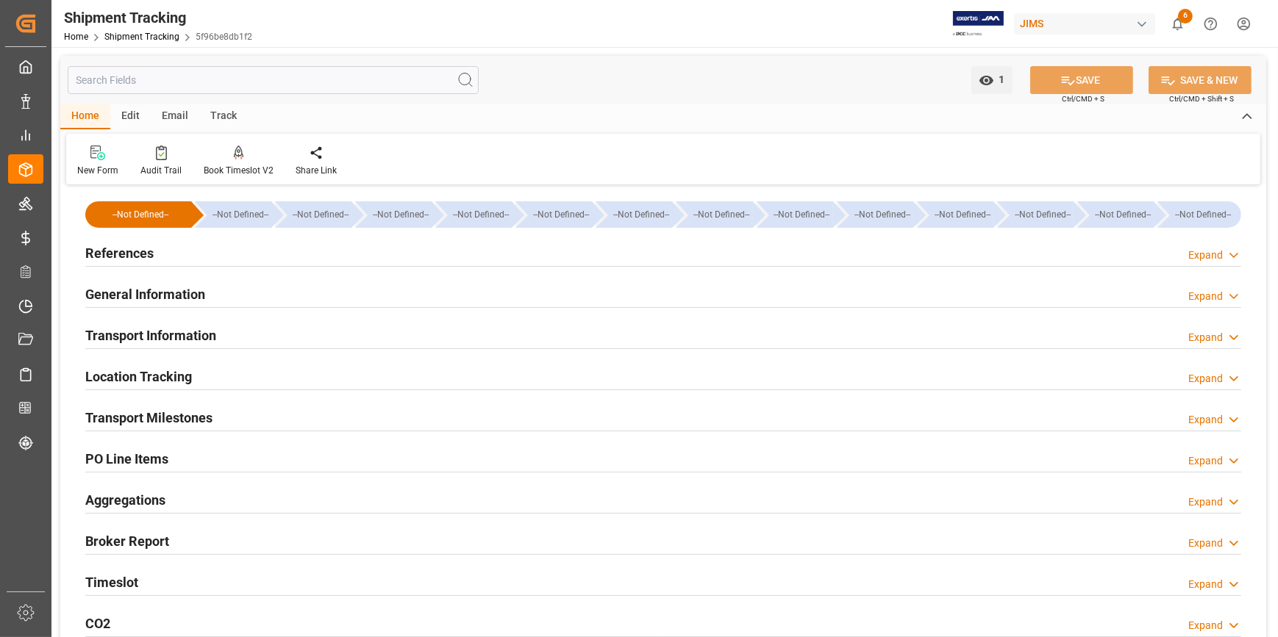
type input "[DATE]"
click at [107, 254] on h2 "References" at bounding box center [119, 253] width 68 height 20
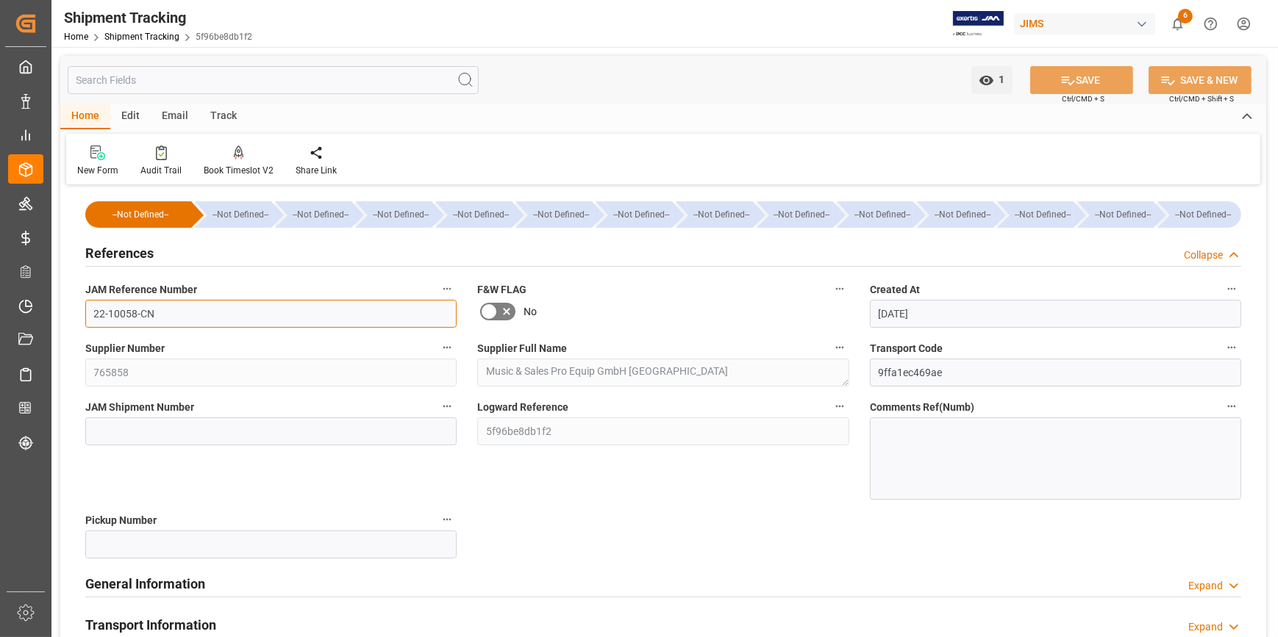
drag, startPoint x: 173, startPoint y: 322, endPoint x: 85, endPoint y: 337, distance: 90.2
click at [85, 337] on div "--Not Defined-- --Not Defined-- --Not Defined-- --Not Defined-- --Not Defined--…" at bounding box center [663, 589] width 1206 height 801
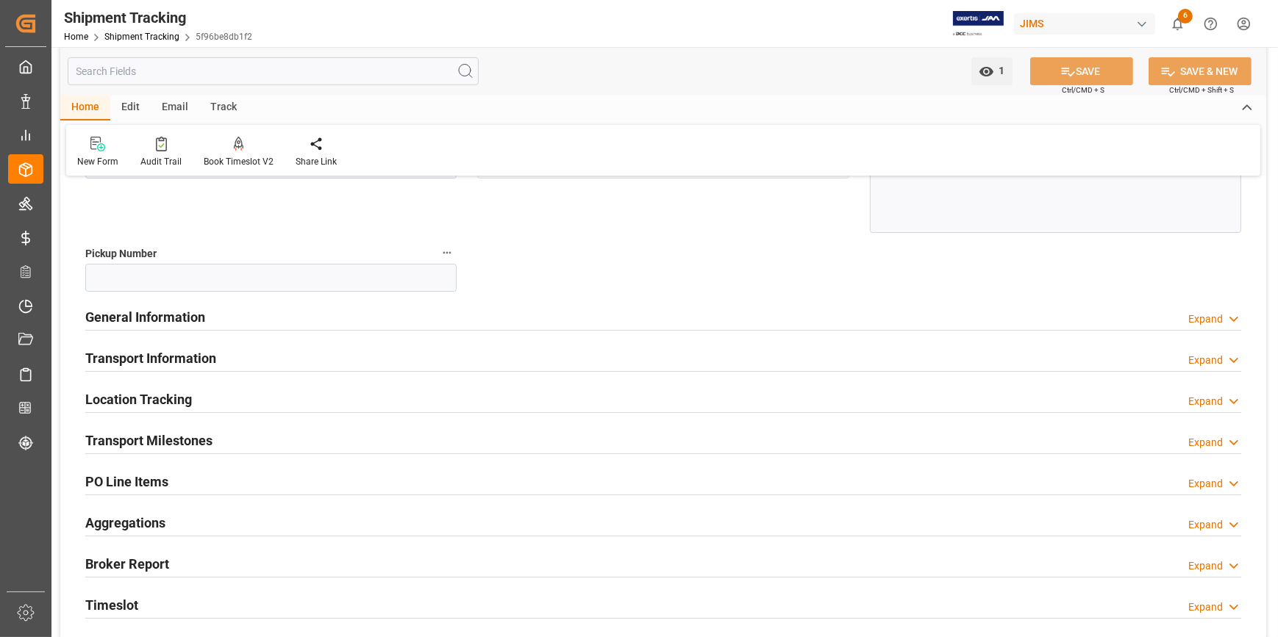
scroll to position [267, 0]
click at [152, 484] on h2 "PO Line Items" at bounding box center [126, 482] width 83 height 20
